Goal: Communication & Community: Answer question/provide support

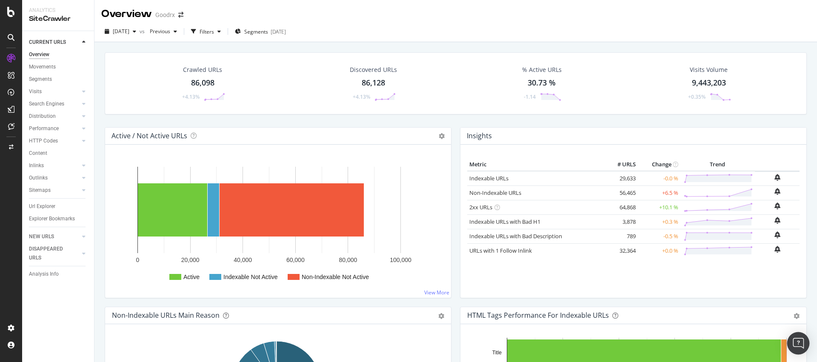
click at [792, 336] on div "Open Intercom Messenger" at bounding box center [798, 343] width 23 height 23
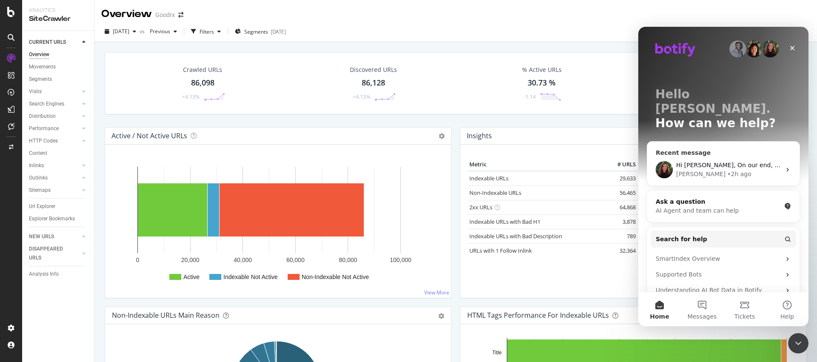
click at [727, 170] on div "• 2h ago" at bounding box center [739, 174] width 24 height 9
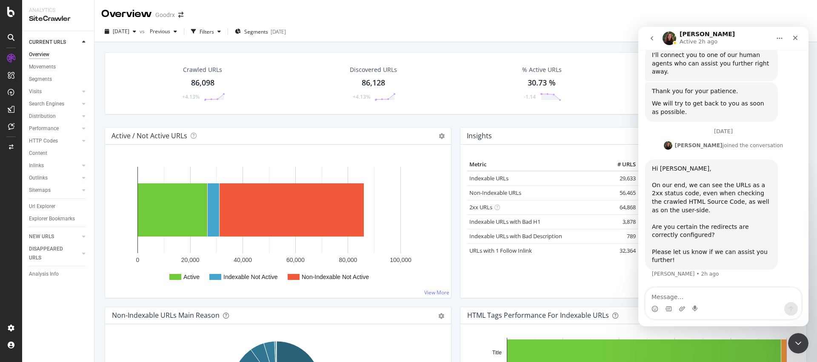
scroll to position [1141, 0]
click at [722, 295] on textarea "Message…" at bounding box center [723, 295] width 156 height 14
type textarea "if you open the url, you can see for yourself"
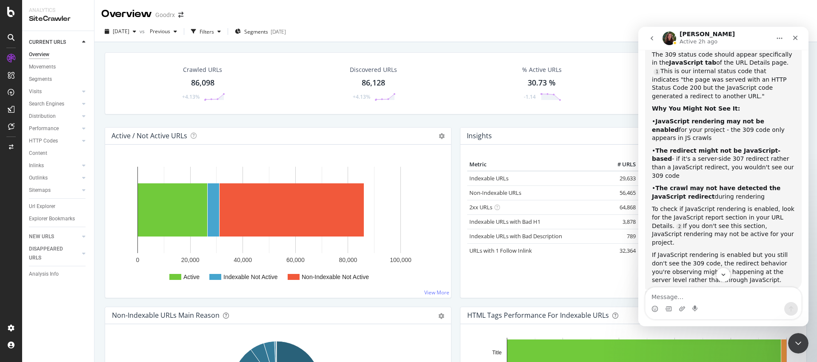
scroll to position [1166, 0]
